Goal: Navigation & Orientation: Find specific page/section

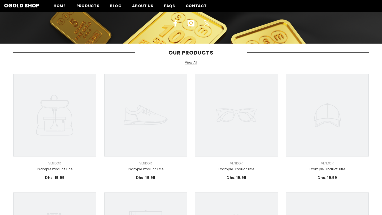
scroll to position [91, 0]
click at [73, 134] on icon at bounding box center [54, 115] width 37 height 41
click at [123, 122] on icon at bounding box center [145, 115] width 83 height 83
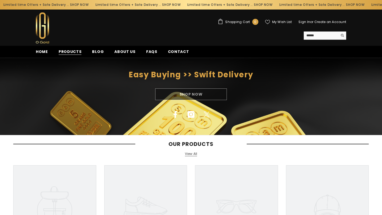
click at [73, 52] on span "Products" at bounding box center [70, 52] width 23 height 6
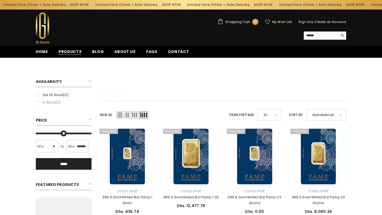
click at [69, 52] on span "Products" at bounding box center [70, 52] width 23 height 6
click at [36, 47] on ul "Home Products Blog About us FAQs Contact" at bounding box center [171, 52] width 282 height 12
click at [38, 49] on span "Home" at bounding box center [42, 52] width 12 height 6
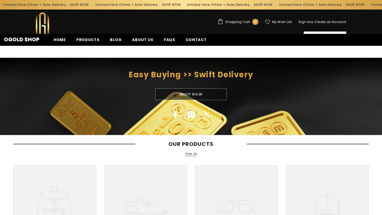
click at [229, 165] on icon at bounding box center [236, 206] width 83 height 83
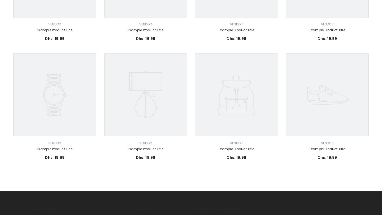
scroll to position [391, 0]
